Goal: Task Accomplishment & Management: Manage account settings

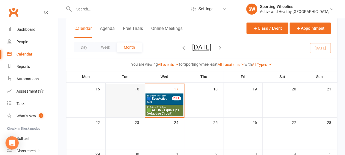
scroll to position [89, 0]
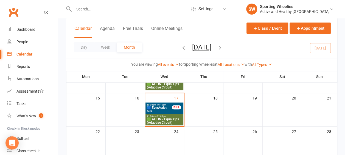
click at [155, 107] on span "🟦 EverActive 60+" at bounding box center [160, 109] width 26 height 7
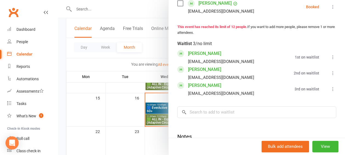
scroll to position [276, 0]
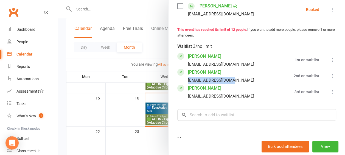
drag, startPoint x: 184, startPoint y: 96, endPoint x: 228, endPoint y: 95, distance: 43.9
click at [228, 84] on div "[EMAIL_ADDRESS][DOMAIN_NAME]" at bounding box center [221, 80] width 66 height 7
copy div "[EMAIL_ADDRESS][DOMAIN_NAME]"
click at [236, 100] on li "[PERSON_NAME] [EMAIL_ADDRESS][DOMAIN_NAME] 3rd on waitlist Book now Move to top…" at bounding box center [256, 92] width 159 height 16
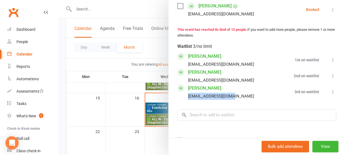
drag, startPoint x: 184, startPoint y: 111, endPoint x: 226, endPoint y: 112, distance: 42.6
click at [226, 100] on div "[EMAIL_ADDRESS][DOMAIN_NAME]" at bounding box center [221, 95] width 66 height 7
copy div "[EMAIL_ADDRESS][DOMAIN_NAME]"
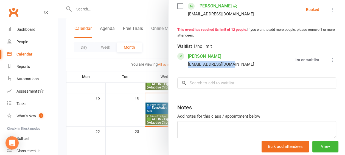
scroll to position [260, 0]
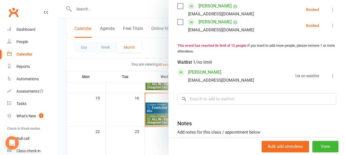
click at [271, 68] on div "Waitlist 1/no limit" at bounding box center [256, 60] width 159 height 13
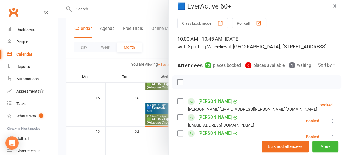
scroll to position [0, 0]
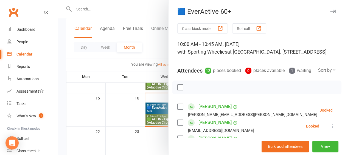
click at [330, 11] on icon "button" at bounding box center [333, 11] width 6 height 3
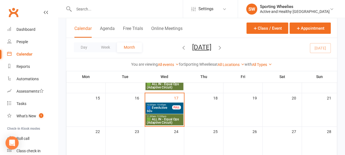
click at [170, 117] on span "🟩 ALL IN - Equal Ops (Adaptive Circuit)" at bounding box center [165, 120] width 36 height 7
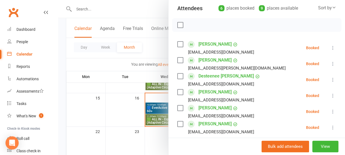
scroll to position [82, 0]
